Goal: Task Accomplishment & Management: Manage account settings

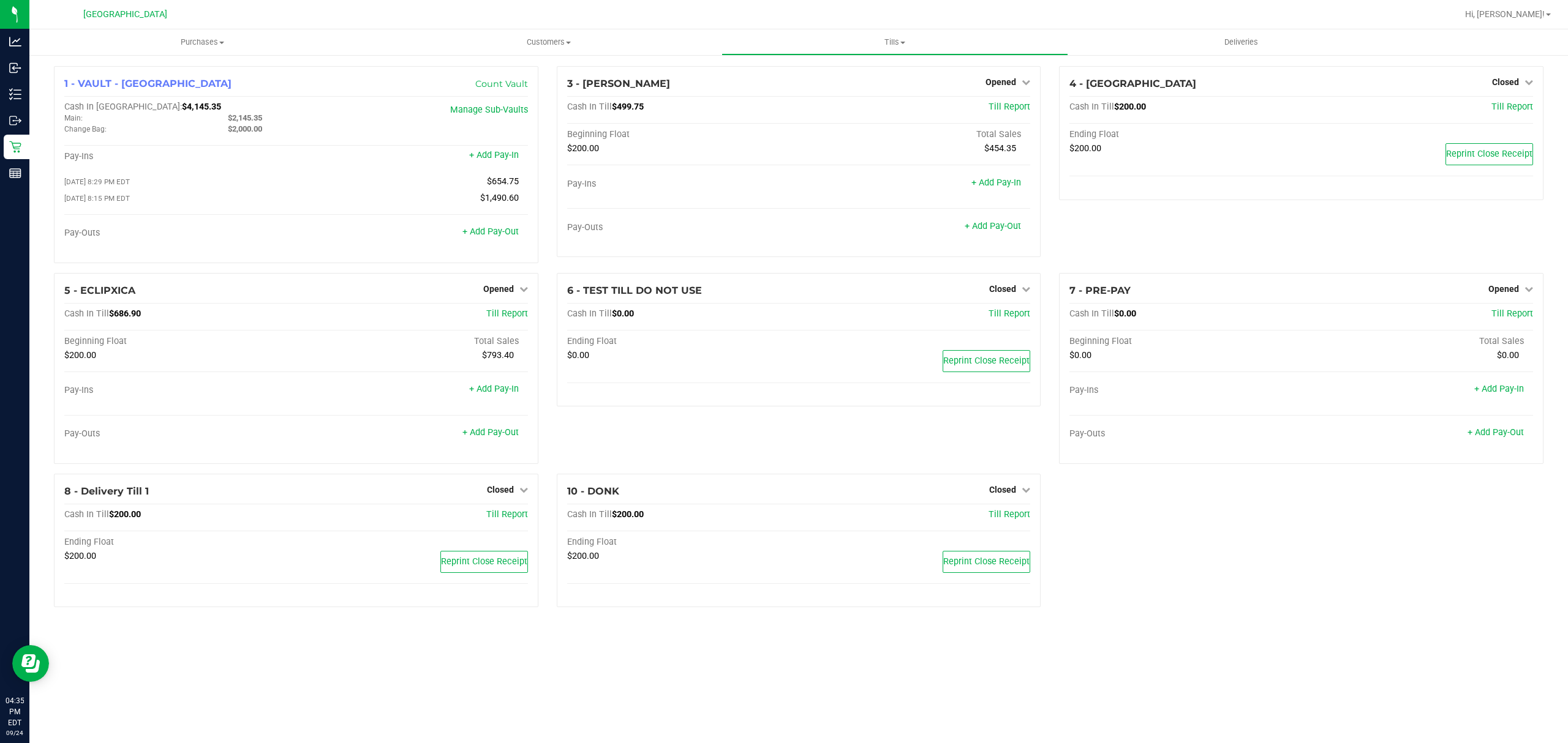
click at [1160, 568] on div "1 - VAULT - [GEOGRAPHIC_DATA] Count Vault Cash In Vault: $4,145.35 Main: $2,145…" at bounding box center [798, 341] width 1508 height 551
click at [1532, 15] on span "Hi, [PERSON_NAME]!" at bounding box center [1505, 14] width 80 height 10
click at [1529, 100] on li "Sign Out" at bounding box center [1513, 109] width 91 height 22
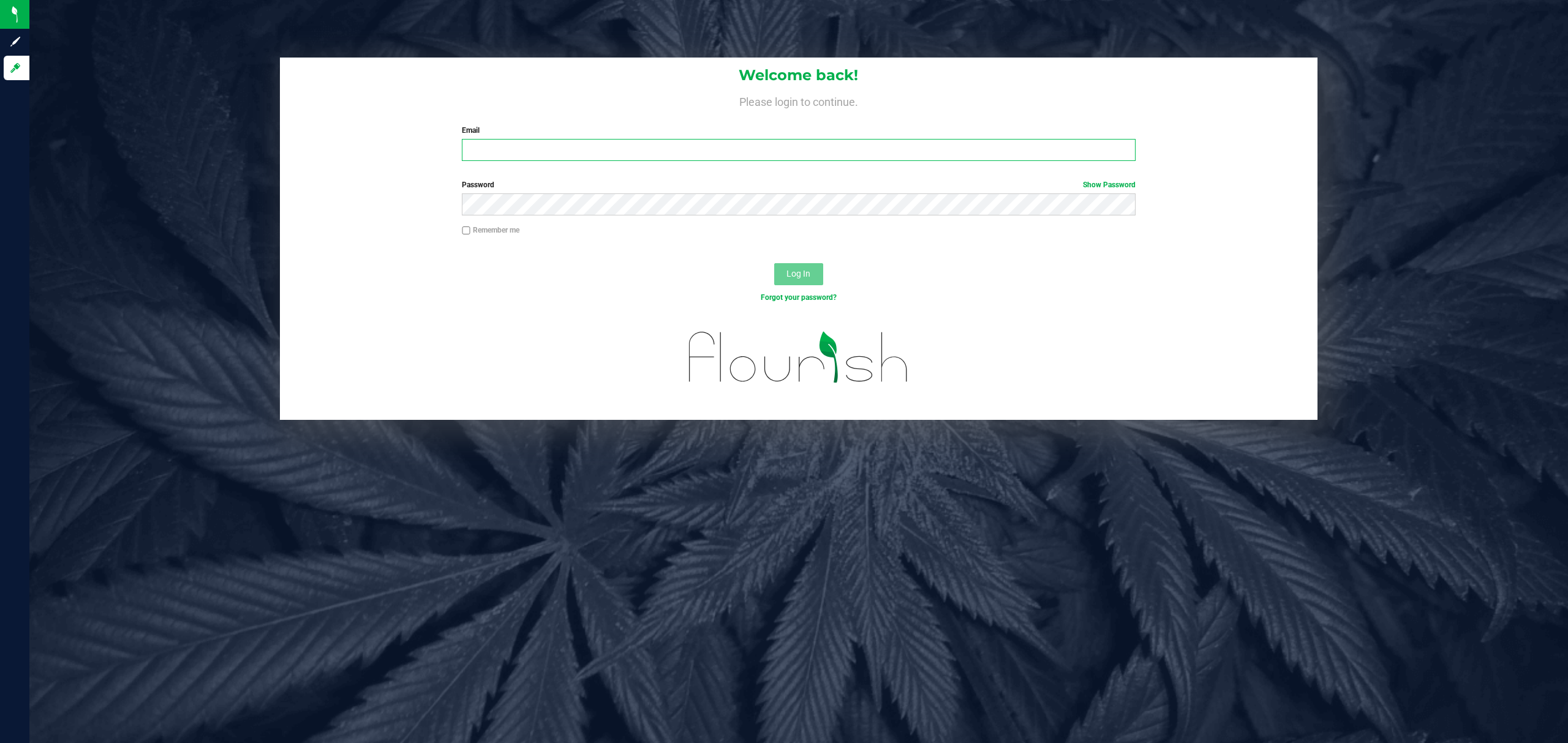
click at [871, 143] on input "Email" at bounding box center [798, 150] width 674 height 22
type input "[EMAIL_ADDRESS][DOMAIN_NAME]"
click at [774, 263] on button "Log In" at bounding box center [799, 274] width 49 height 22
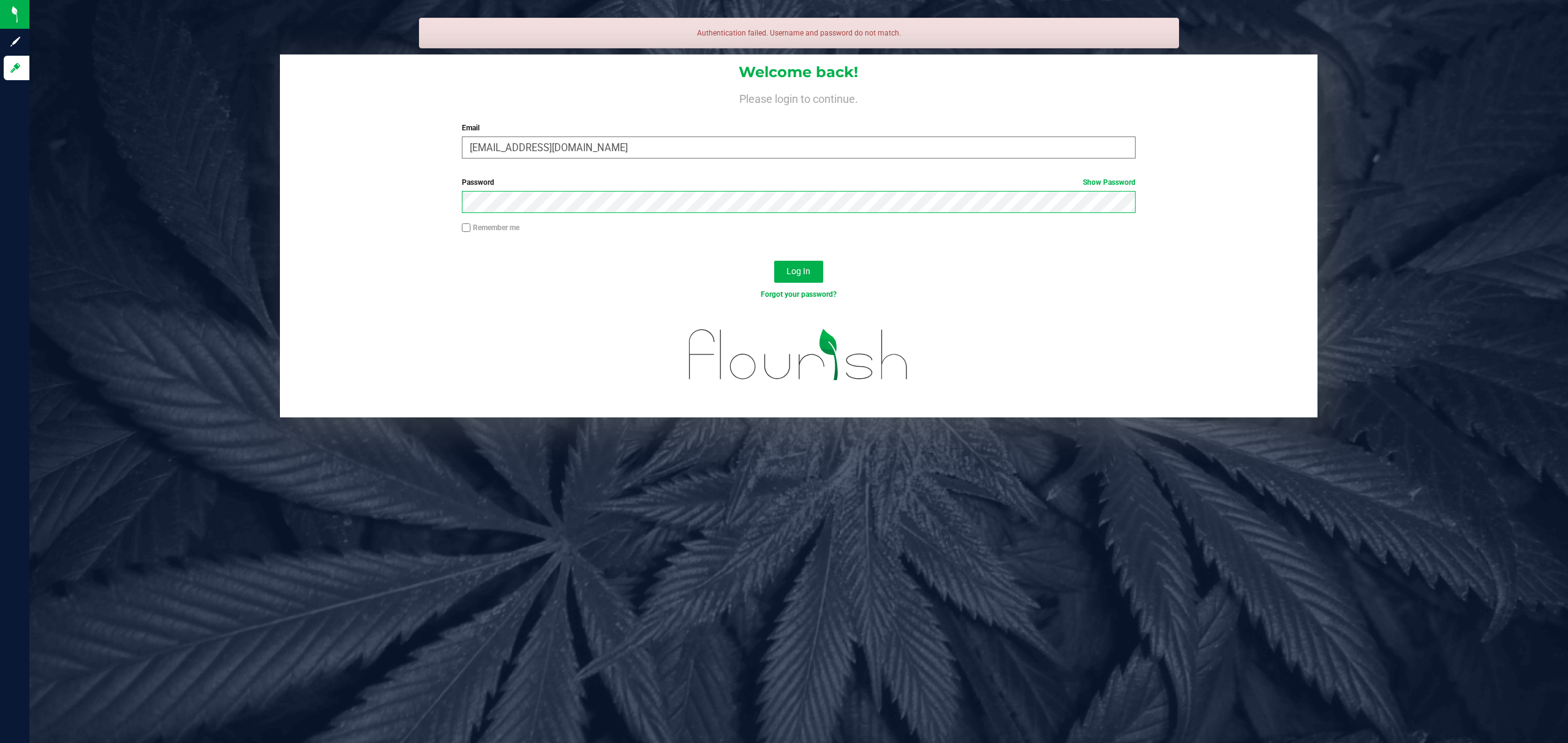
click at [774, 260] on button "Log In" at bounding box center [799, 271] width 49 height 22
